Goal: Task Accomplishment & Management: Manage account settings

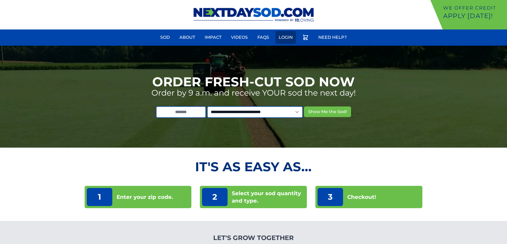
click at [286, 36] on link "Login" at bounding box center [285, 37] width 20 height 13
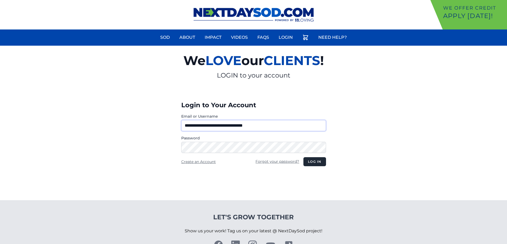
click at [205, 125] on input "**********" at bounding box center [253, 125] width 145 height 11
type input "**********"
click at [318, 159] on button "Log in" at bounding box center [314, 161] width 22 height 9
